Goal: Transaction & Acquisition: Purchase product/service

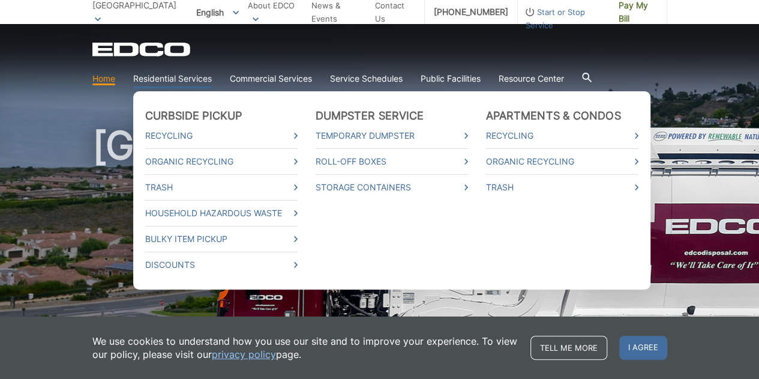
click at [200, 79] on link "Residential Services" at bounding box center [172, 78] width 79 height 13
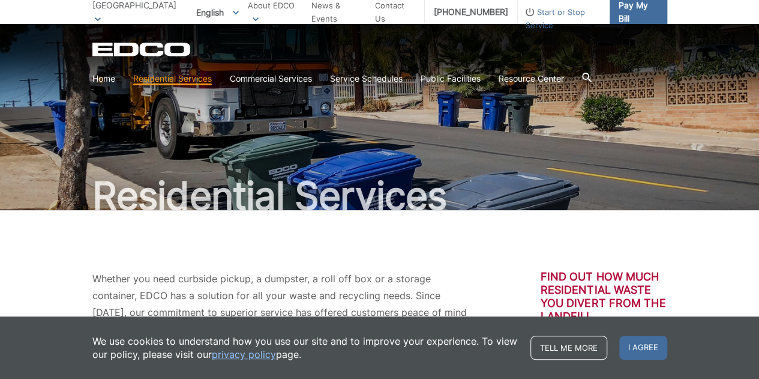
click at [637, 8] on span "Pay My Bill" at bounding box center [638, 12] width 39 height 26
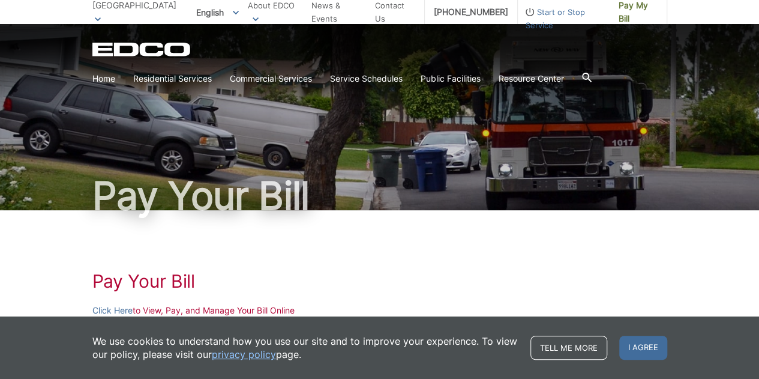
scroll to position [180, 0]
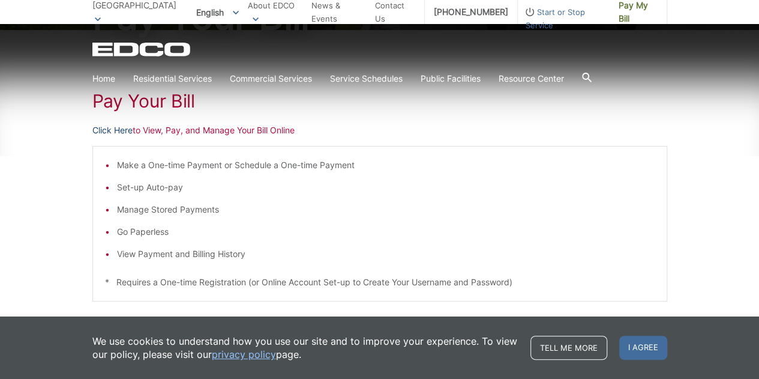
click at [119, 125] on link "Click Here" at bounding box center [112, 130] width 40 height 13
